Goal: Information Seeking & Learning: Learn about a topic

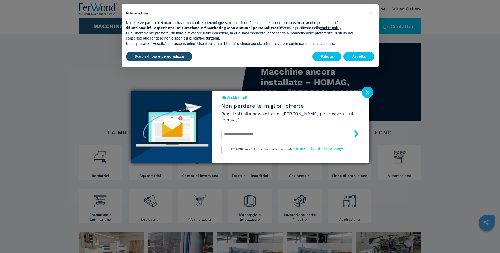
click at [366, 93] on image at bounding box center [366, 92] width 11 height 11
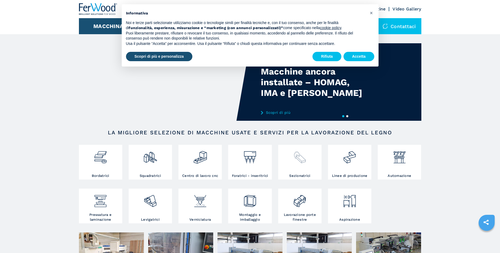
click at [298, 160] on img at bounding box center [299, 155] width 14 height 18
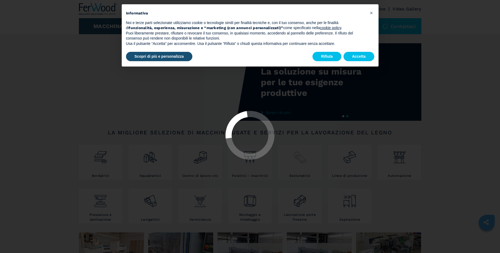
select select "**********"
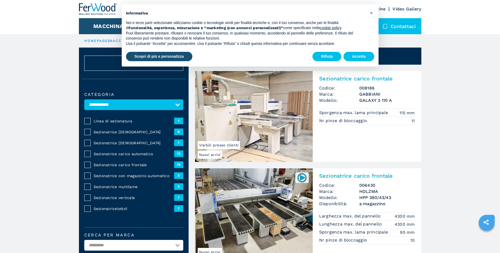
click at [84, 99] on select "**********" at bounding box center [133, 104] width 99 height 11
click at [367, 57] on button "Accetta" at bounding box center [358, 57] width 31 height 10
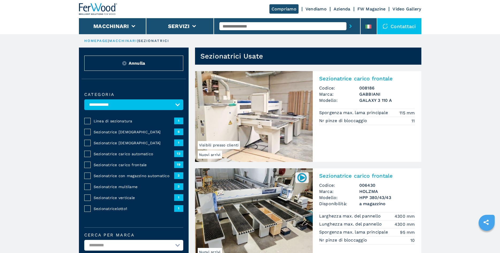
click at [84, 99] on select "**********" at bounding box center [133, 104] width 99 height 11
click option "**********" at bounding box center [0, 0] width 0 height 0
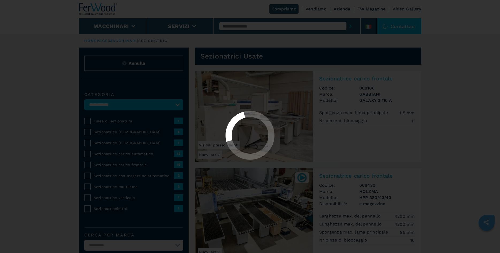
select select "**********"
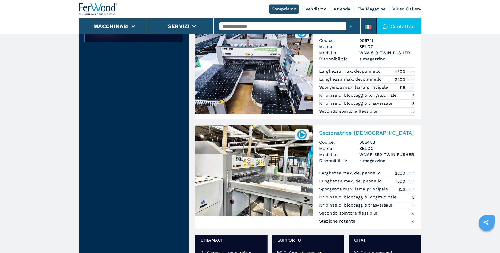
scroll to position [627, 0]
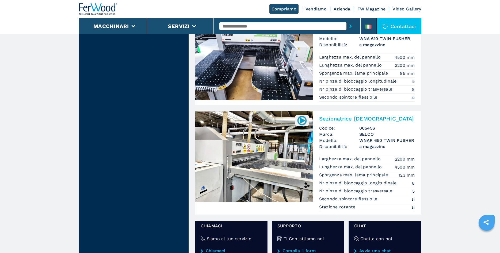
click at [241, 160] on img at bounding box center [254, 156] width 118 height 91
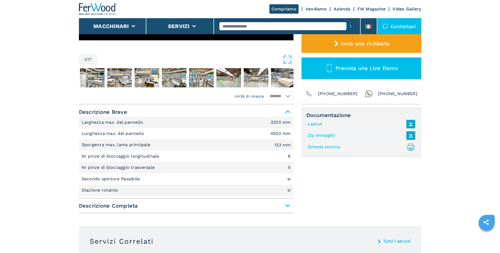
scroll to position [191, 0]
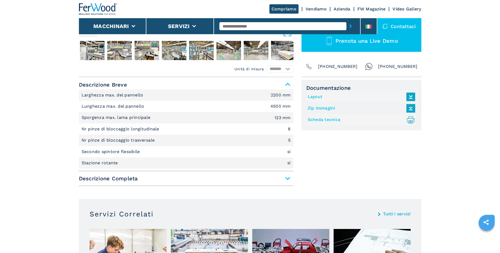
click at [288, 180] on span "Descrizione Completa" at bounding box center [186, 179] width 214 height 10
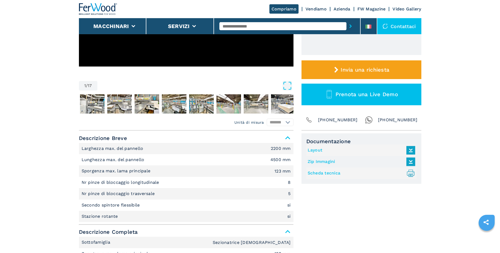
scroll to position [136, 0]
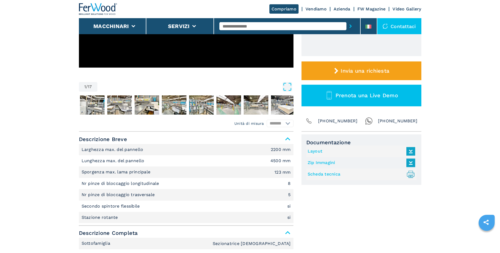
click at [310, 151] on link "Layout" at bounding box center [359, 151] width 105 height 9
click at [87, 102] on img "Go to Slide 2" at bounding box center [92, 104] width 25 height 19
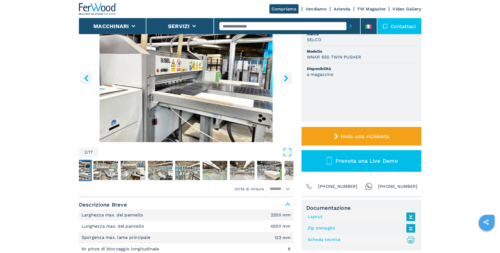
scroll to position [55, 0]
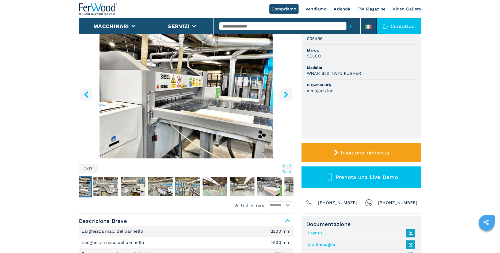
click at [289, 97] on icon "right-button" at bounding box center [286, 94] width 7 height 7
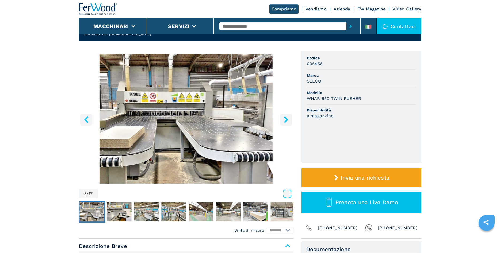
scroll to position [27, 0]
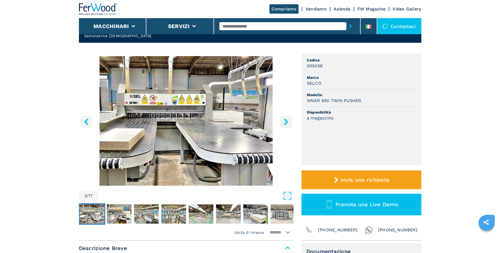
click at [288, 123] on icon "right-button" at bounding box center [286, 121] width 7 height 7
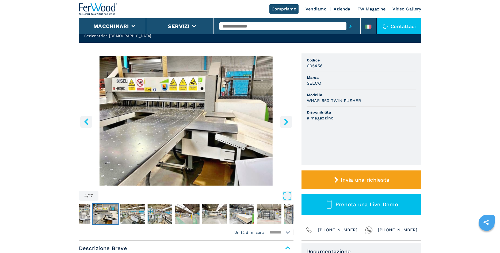
click at [288, 123] on icon "right-button" at bounding box center [286, 121] width 7 height 7
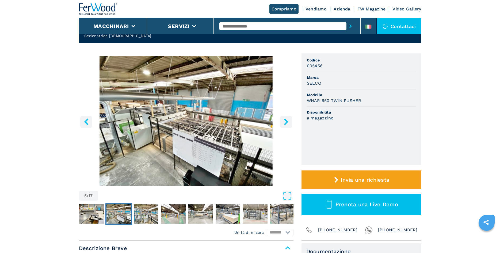
click at [288, 123] on icon "right-button" at bounding box center [286, 121] width 7 height 7
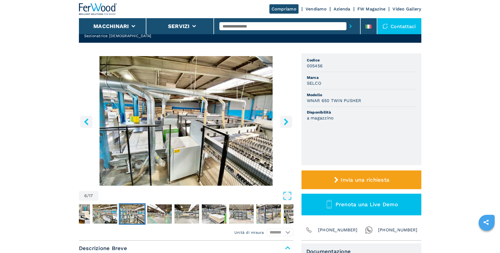
click at [288, 123] on icon "right-button" at bounding box center [286, 121] width 7 height 7
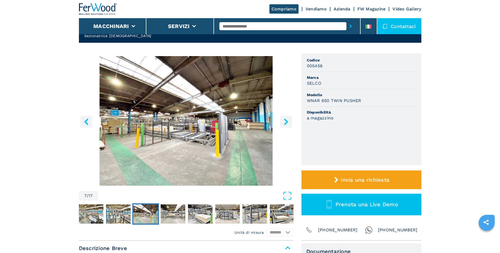
click at [288, 123] on icon "right-button" at bounding box center [286, 121] width 7 height 7
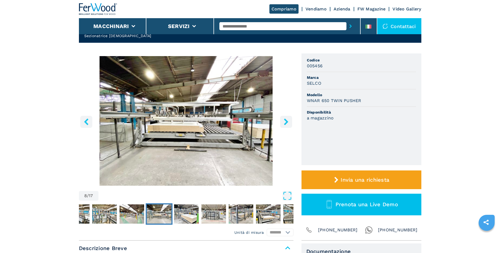
click at [288, 123] on icon "right-button" at bounding box center [286, 121] width 7 height 7
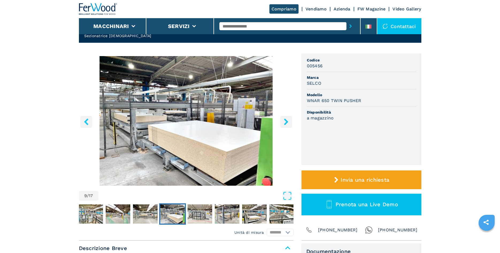
click at [286, 122] on icon "right-button" at bounding box center [286, 121] width 4 height 7
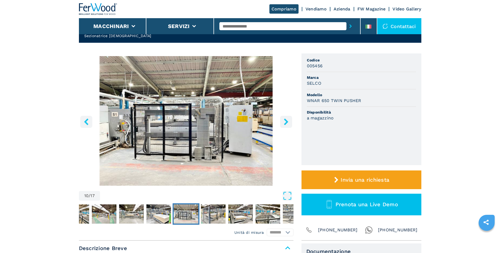
click at [286, 122] on icon "right-button" at bounding box center [286, 121] width 4 height 7
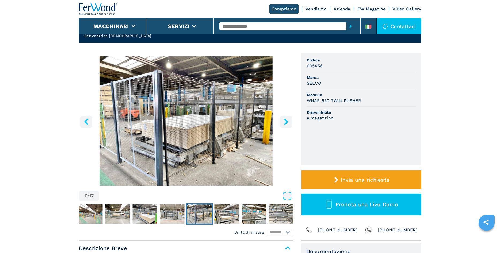
click at [286, 122] on icon "right-button" at bounding box center [286, 121] width 4 height 7
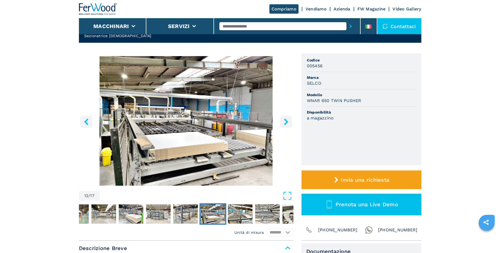
click at [286, 122] on icon "right-button" at bounding box center [286, 121] width 4 height 7
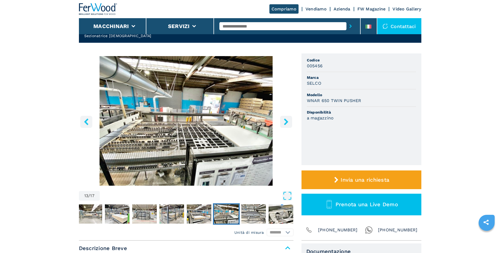
click at [286, 122] on icon "right-button" at bounding box center [286, 121] width 4 height 7
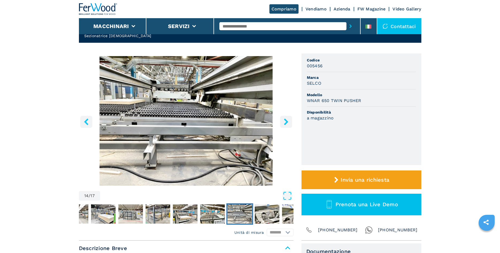
click at [286, 122] on icon "right-button" at bounding box center [286, 121] width 4 height 7
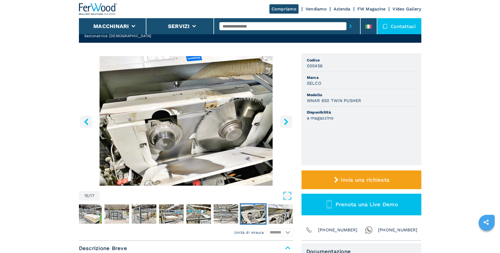
click at [286, 122] on icon "right-button" at bounding box center [286, 121] width 4 height 7
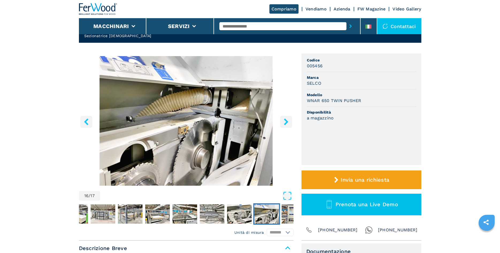
click at [286, 122] on icon "right-button" at bounding box center [286, 121] width 4 height 7
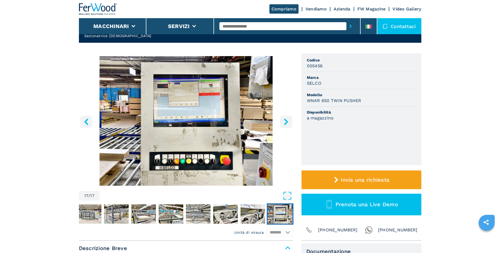
click at [286, 122] on icon "right-button" at bounding box center [286, 121] width 4 height 7
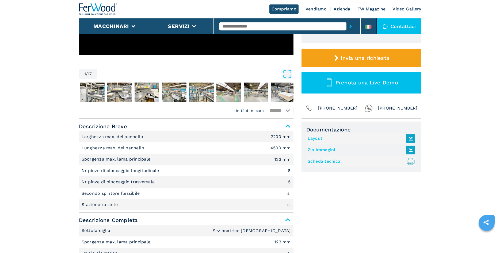
scroll to position [164, 0]
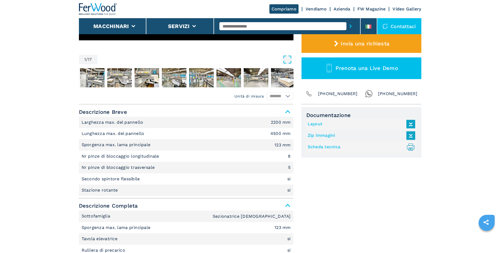
click at [326, 147] on link "Scheda tecnica .prefix__st0{stroke-linecap:round;stroke-linejoin:round}.prefix_…" at bounding box center [359, 147] width 105 height 9
select select "**********"
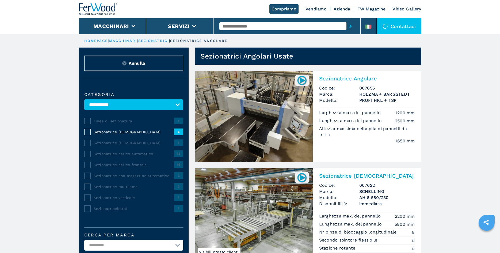
click at [84, 99] on select "**********" at bounding box center [133, 104] width 99 height 11
click option "**********" at bounding box center [0, 0] width 0 height 0
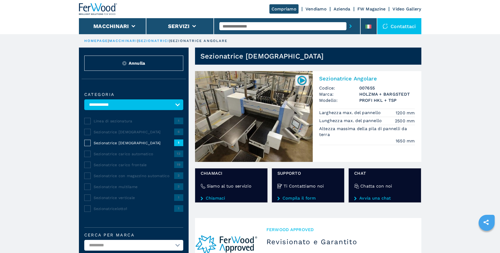
click at [265, 107] on img at bounding box center [254, 116] width 118 height 91
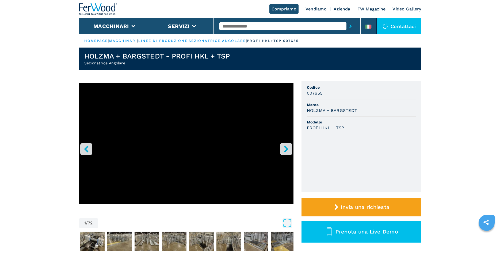
click at [283, 152] on icon "right-button" at bounding box center [286, 149] width 7 height 7
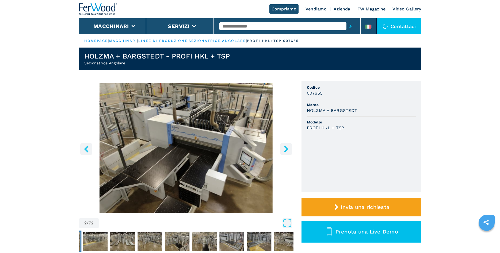
click at [283, 152] on icon "right-button" at bounding box center [286, 149] width 7 height 7
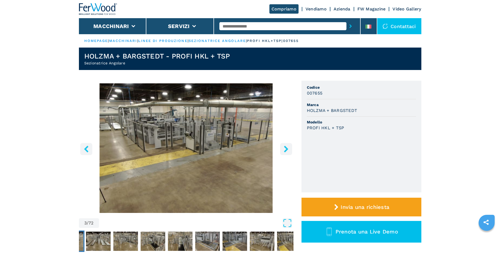
click at [283, 152] on icon "right-button" at bounding box center [286, 149] width 7 height 7
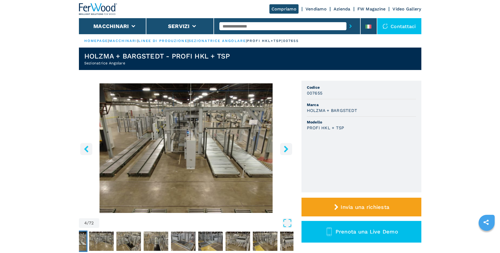
click at [283, 152] on icon "right-button" at bounding box center [286, 149] width 7 height 7
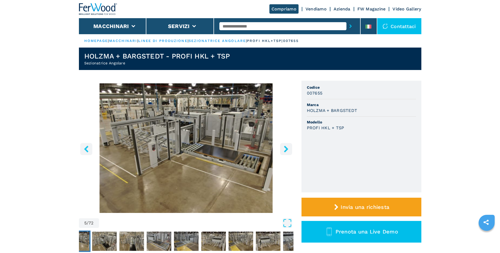
click at [283, 152] on icon "right-button" at bounding box center [286, 149] width 7 height 7
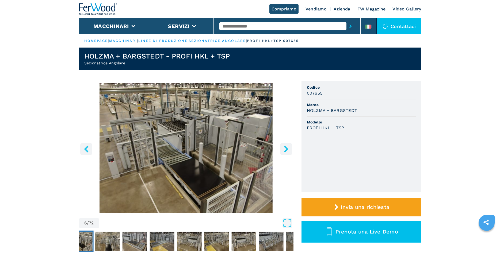
click at [283, 152] on icon "right-button" at bounding box center [286, 149] width 7 height 7
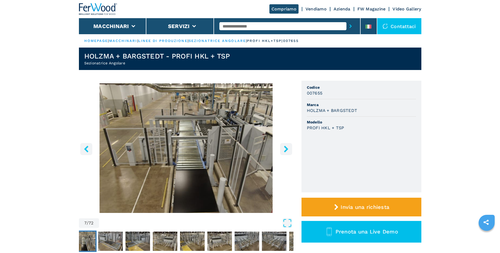
click at [283, 152] on icon "right-button" at bounding box center [286, 149] width 7 height 7
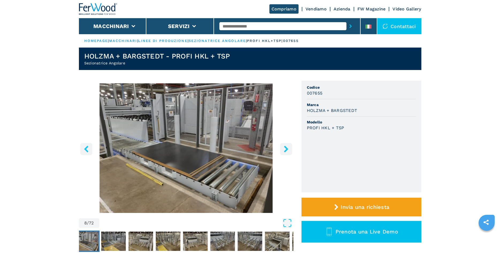
click at [283, 152] on icon "right-button" at bounding box center [286, 149] width 7 height 7
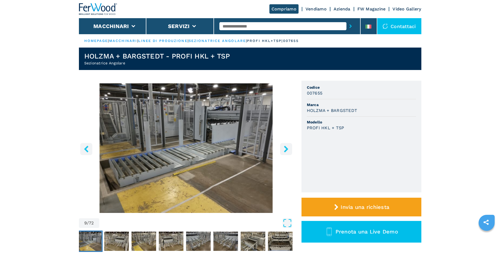
click at [283, 152] on icon "right-button" at bounding box center [286, 149] width 7 height 7
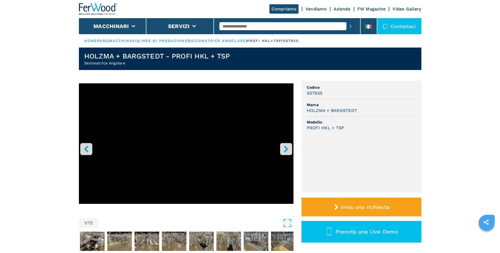
select select "**********"
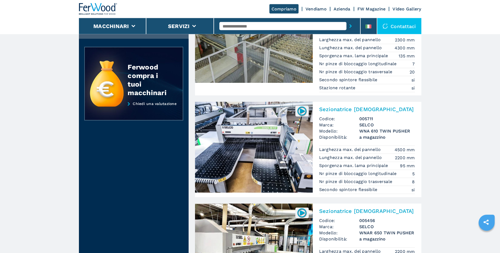
scroll to position [518, 0]
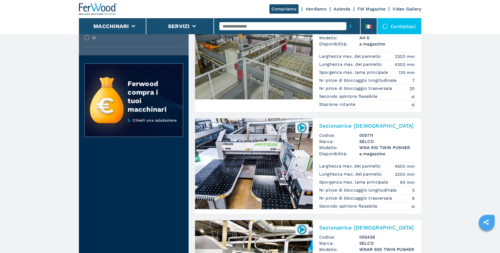
click at [217, 178] on img at bounding box center [254, 163] width 118 height 91
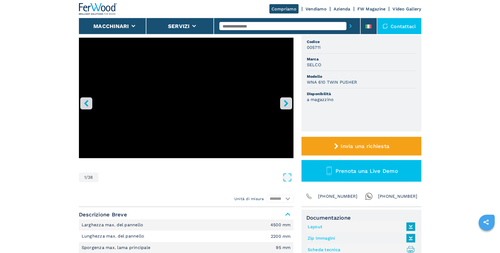
scroll to position [55, 0]
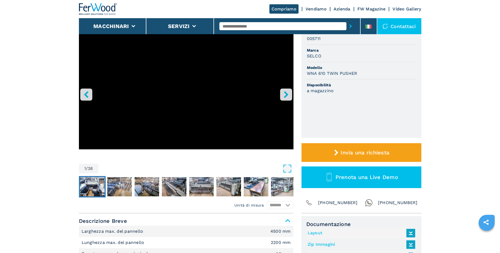
click at [95, 188] on img "Go to Slide 2" at bounding box center [92, 186] width 25 height 19
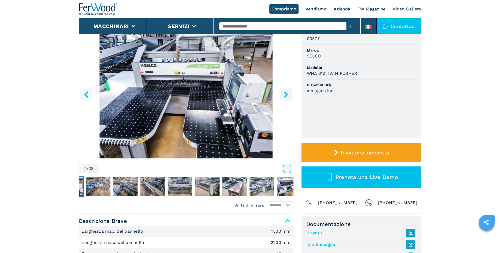
click at [278, 96] on img "Go to Slide 2" at bounding box center [186, 94] width 214 height 130
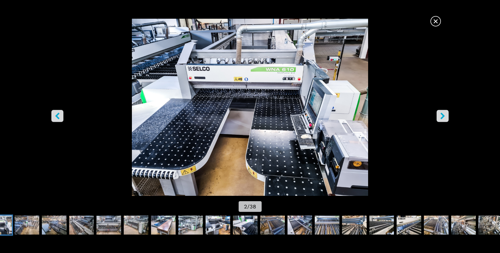
click at [443, 120] on button "right-button" at bounding box center [442, 116] width 12 height 12
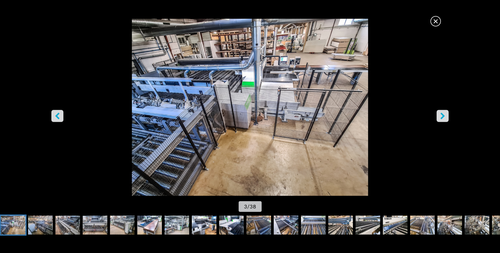
click at [443, 112] on button "right-button" at bounding box center [442, 116] width 12 height 12
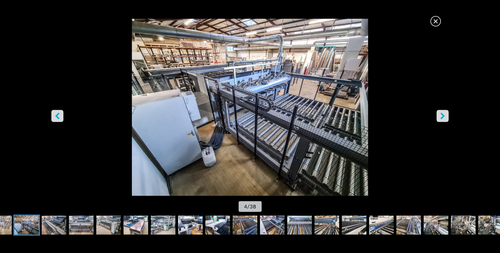
click at [444, 113] on button "right-button" at bounding box center [442, 116] width 12 height 12
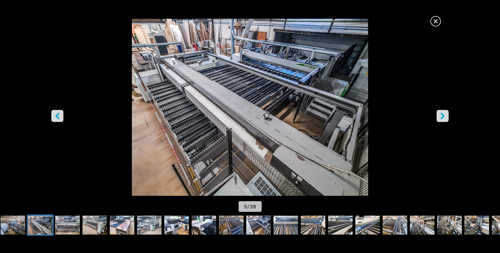
click at [444, 113] on button "right-button" at bounding box center [442, 116] width 12 height 12
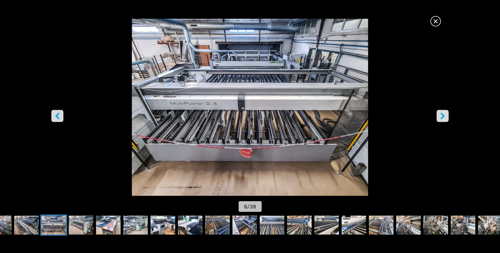
click at [444, 113] on button "right-button" at bounding box center [442, 116] width 12 height 12
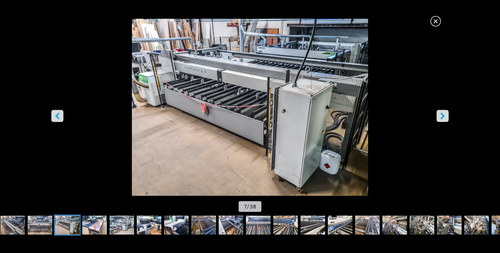
click at [444, 113] on button "right-button" at bounding box center [442, 116] width 12 height 12
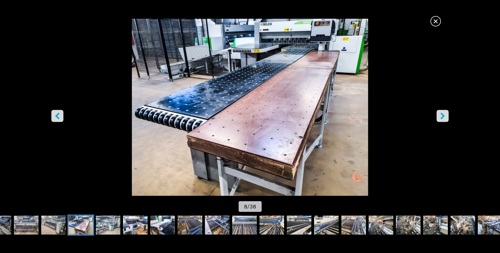
click at [444, 113] on button "right-button" at bounding box center [442, 116] width 12 height 12
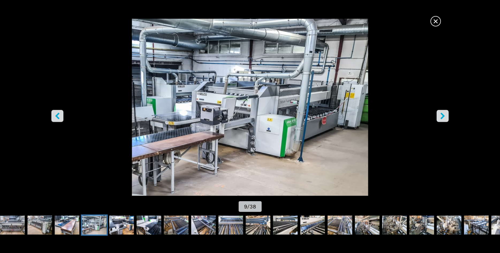
click at [444, 113] on button "right-button" at bounding box center [442, 116] width 12 height 12
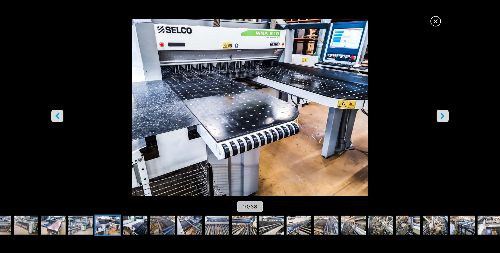
click at [444, 113] on button "right-button" at bounding box center [442, 116] width 12 height 12
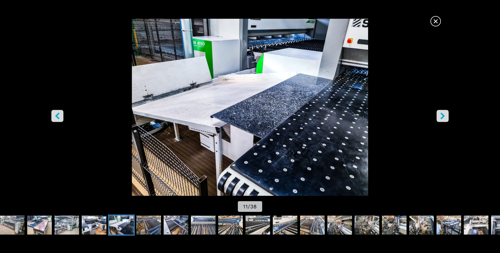
click at [444, 113] on button "right-button" at bounding box center [442, 116] width 12 height 12
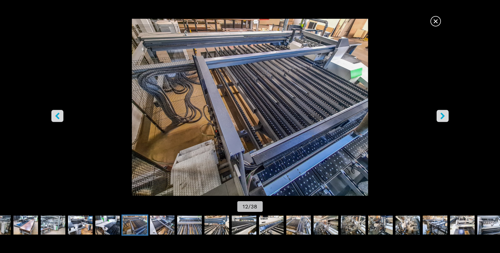
click at [444, 113] on button "right-button" at bounding box center [442, 116] width 12 height 12
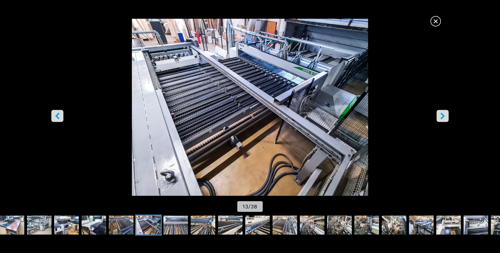
click at [444, 113] on button "right-button" at bounding box center [442, 116] width 12 height 12
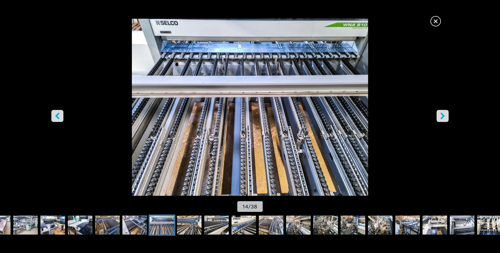
click at [444, 113] on button "right-button" at bounding box center [442, 116] width 12 height 12
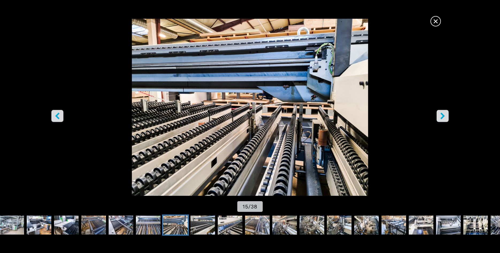
click at [444, 113] on button "right-button" at bounding box center [442, 116] width 12 height 12
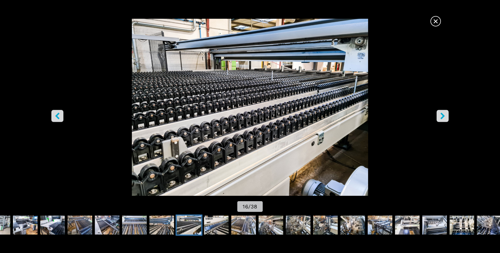
click at [444, 113] on button "right-button" at bounding box center [442, 116] width 12 height 12
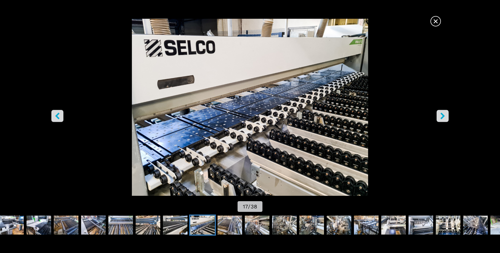
click at [444, 113] on button "right-button" at bounding box center [442, 116] width 12 height 12
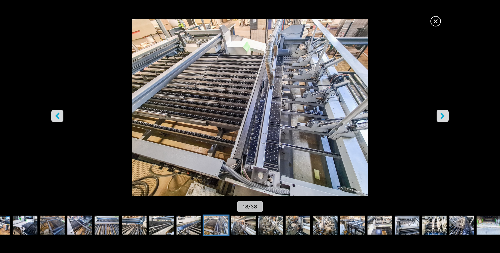
click at [444, 113] on button "right-button" at bounding box center [442, 116] width 12 height 12
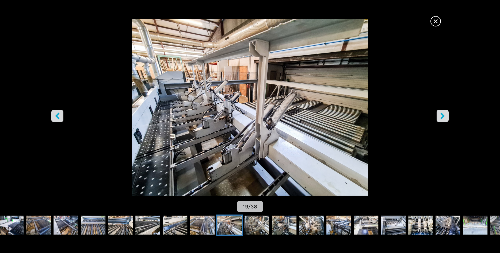
click at [444, 113] on button "right-button" at bounding box center [442, 116] width 12 height 12
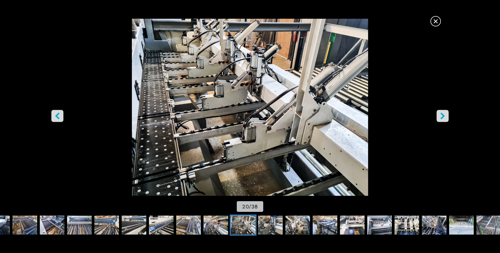
click at [444, 113] on button "right-button" at bounding box center [442, 116] width 12 height 12
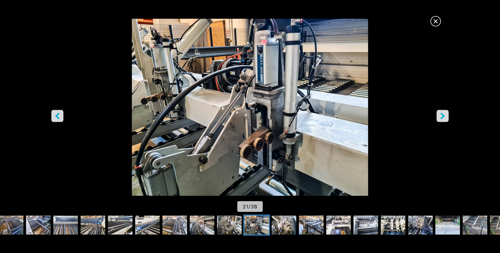
click at [444, 113] on button "right-button" at bounding box center [442, 116] width 12 height 12
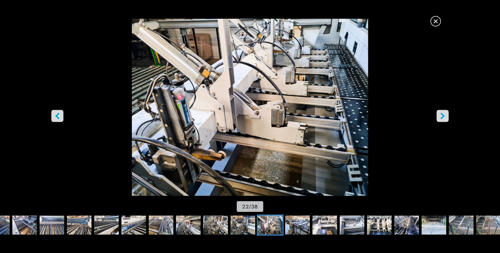
click at [444, 113] on button "right-button" at bounding box center [442, 116] width 12 height 12
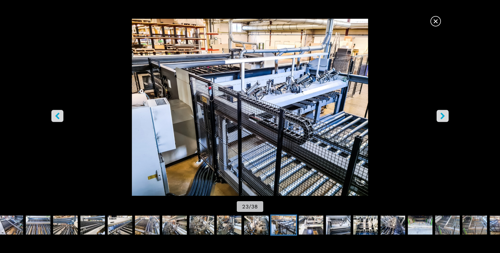
click at [444, 113] on button "right-button" at bounding box center [442, 116] width 12 height 12
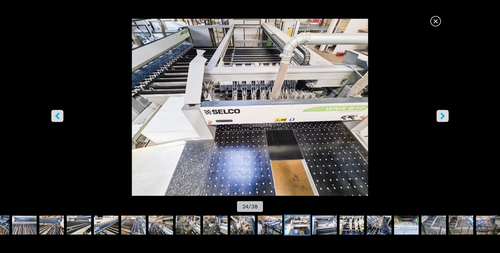
click at [444, 113] on button "right-button" at bounding box center [442, 116] width 12 height 12
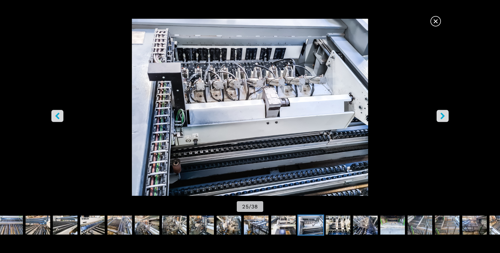
click at [444, 113] on button "right-button" at bounding box center [442, 116] width 12 height 12
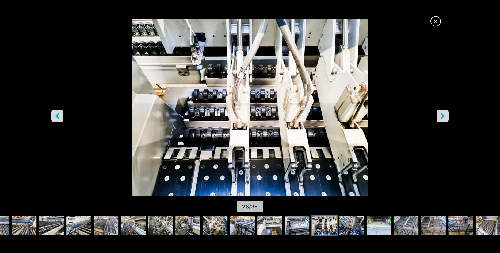
click at [444, 113] on button "right-button" at bounding box center [442, 116] width 12 height 12
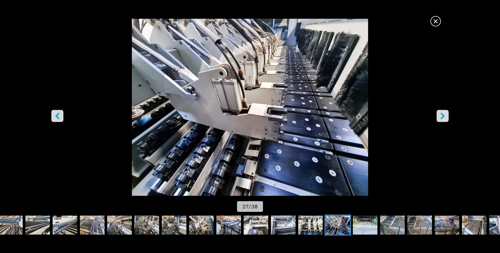
click at [444, 113] on button "right-button" at bounding box center [442, 116] width 12 height 12
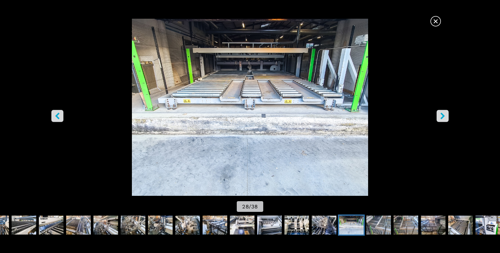
click at [444, 113] on button "right-button" at bounding box center [442, 116] width 12 height 12
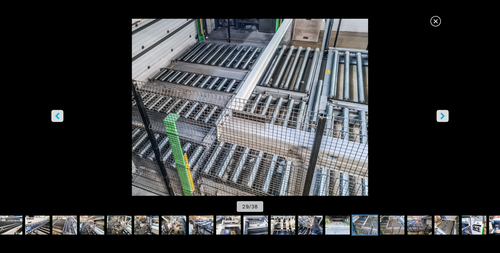
click at [444, 113] on button "right-button" at bounding box center [442, 116] width 12 height 12
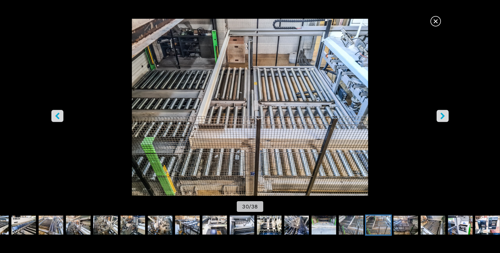
click at [444, 113] on button "right-button" at bounding box center [442, 116] width 12 height 12
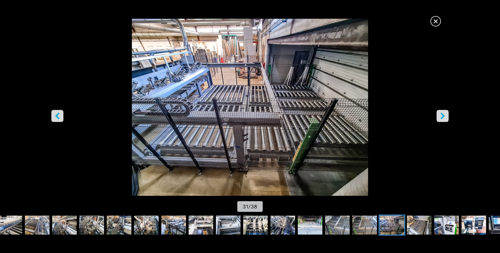
click at [444, 113] on button "right-button" at bounding box center [442, 116] width 12 height 12
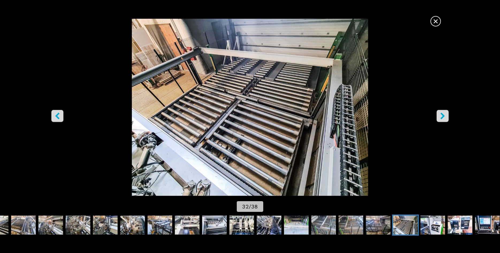
click at [444, 113] on button "right-button" at bounding box center [442, 116] width 12 height 12
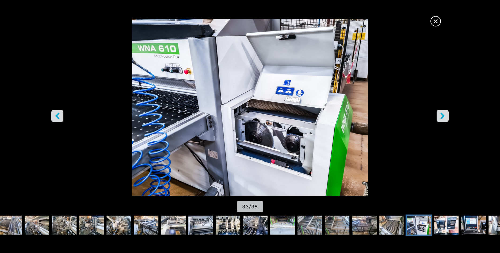
click at [444, 113] on button "right-button" at bounding box center [442, 116] width 12 height 12
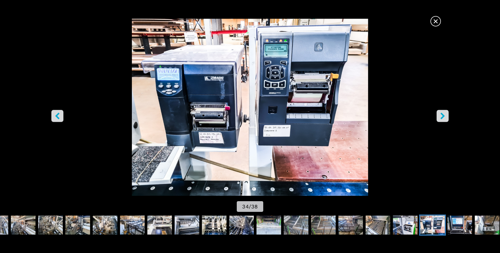
click at [444, 113] on button "right-button" at bounding box center [442, 116] width 12 height 12
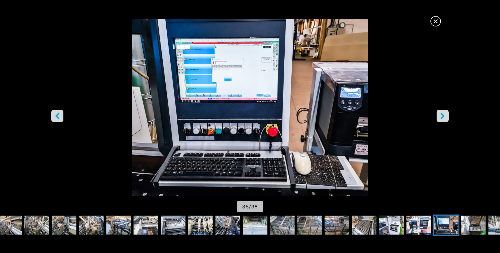
click at [444, 113] on button "right-button" at bounding box center [442, 116] width 12 height 12
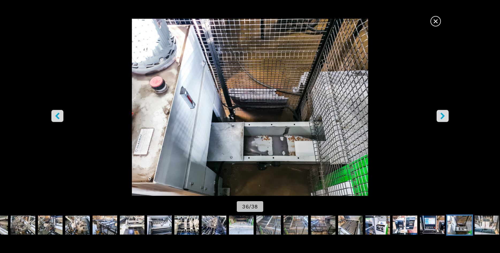
click at [444, 113] on button "right-button" at bounding box center [442, 116] width 12 height 12
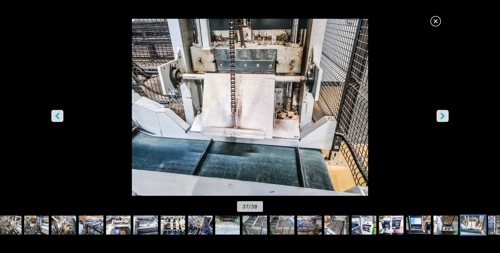
click at [444, 113] on button "right-button" at bounding box center [442, 116] width 12 height 12
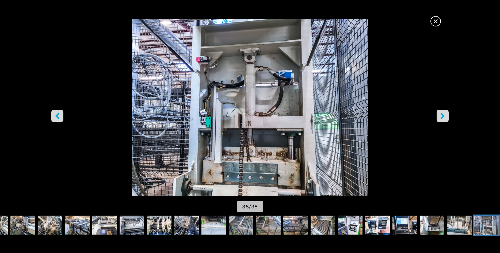
click at [444, 113] on button "right-button" at bounding box center [442, 116] width 12 height 12
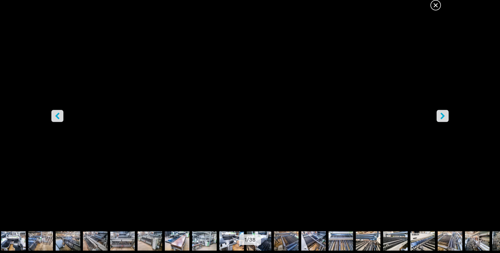
click at [435, 8] on span "×" at bounding box center [435, 3] width 9 height 9
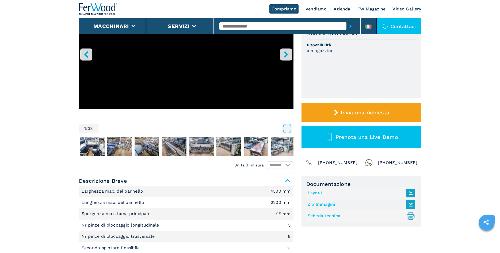
scroll to position [109, 0]
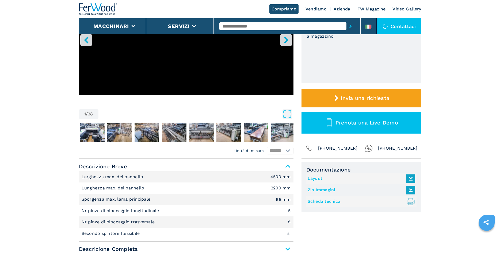
click at [312, 180] on link "Layout" at bounding box center [359, 178] width 105 height 9
